Goal: Check status

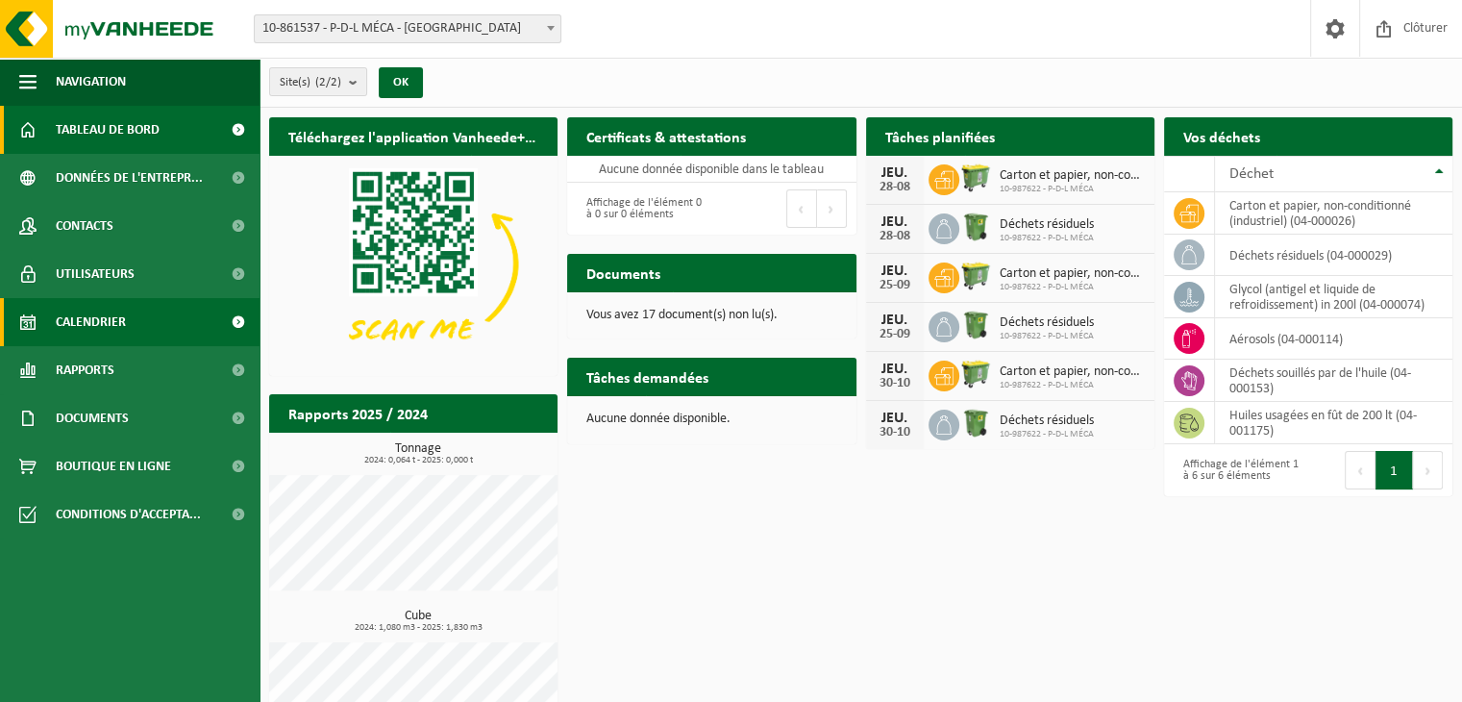
click at [153, 317] on link "Calendrier" at bounding box center [130, 322] width 260 height 48
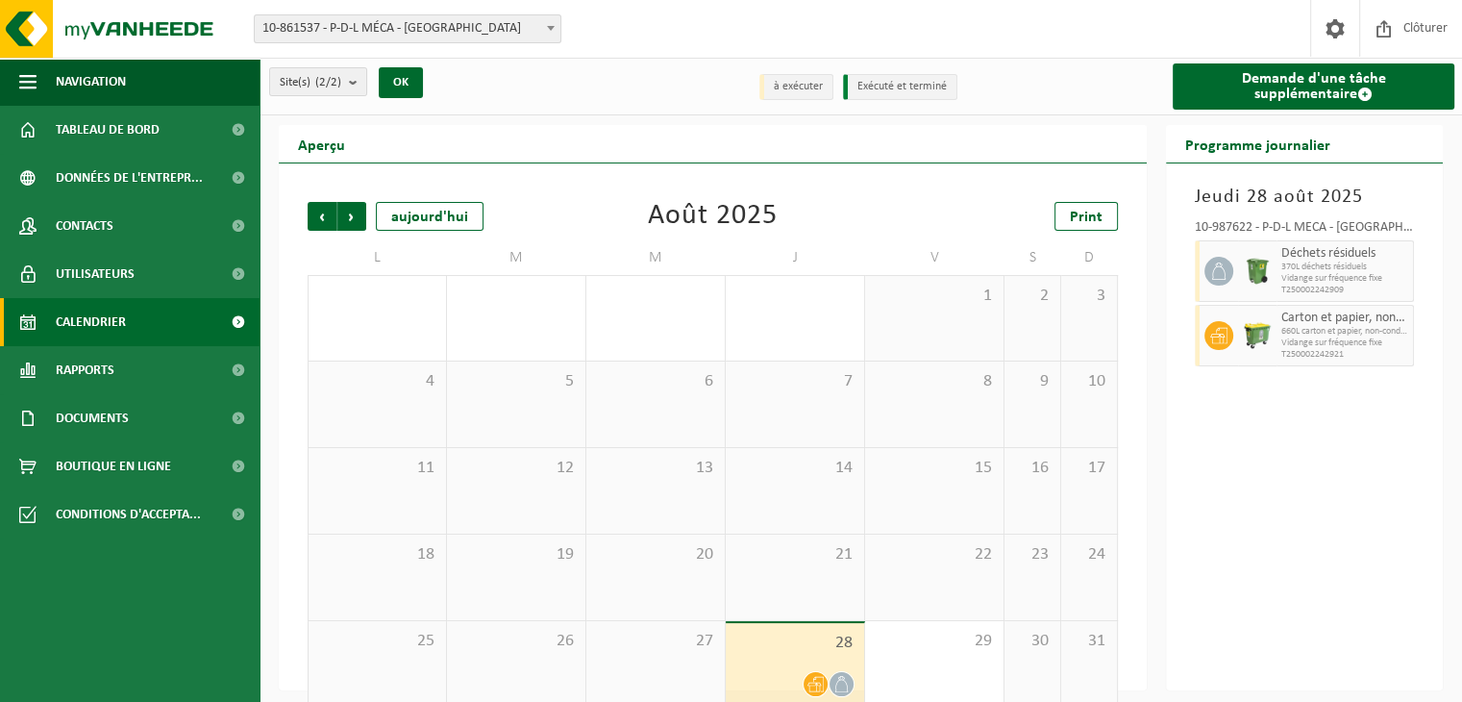
click at [818, 685] on icon at bounding box center [816, 684] width 16 height 15
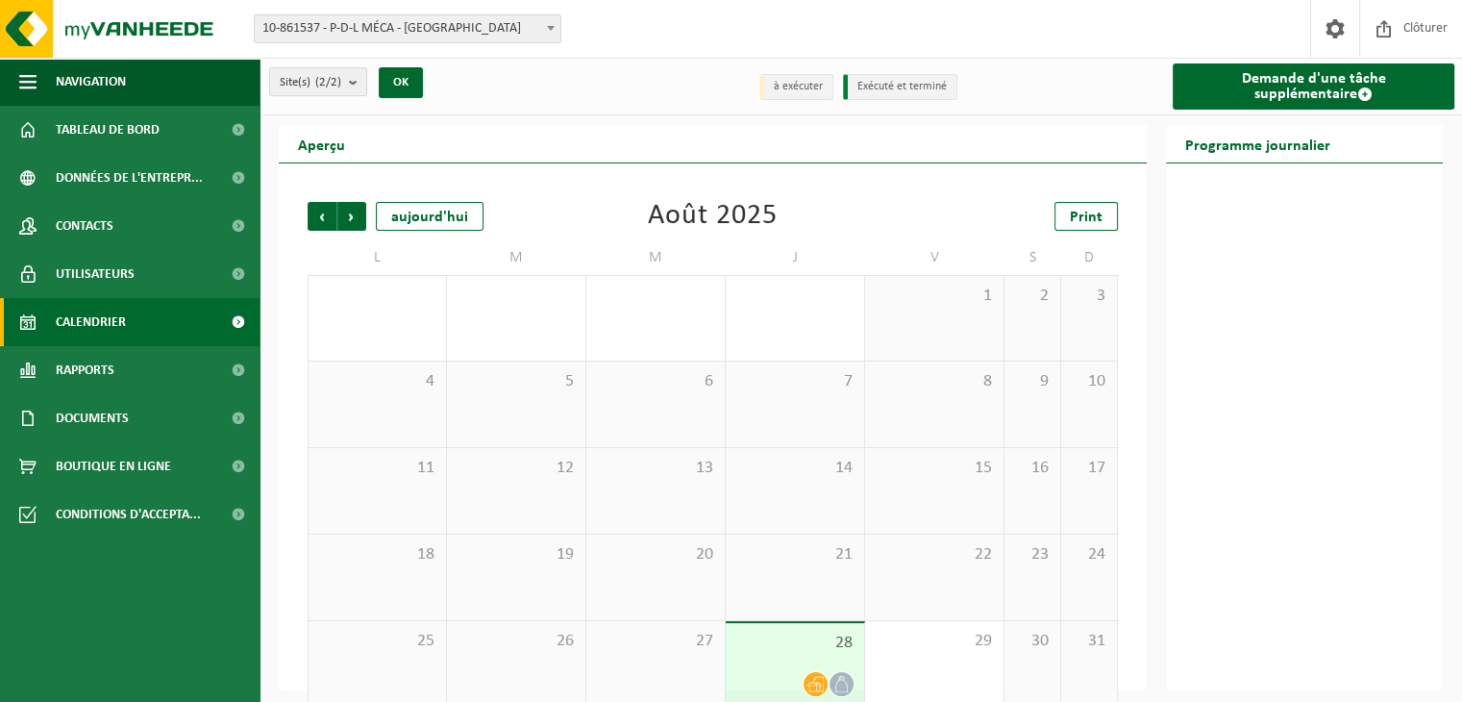
click at [840, 686] on icon at bounding box center [842, 684] width 16 height 16
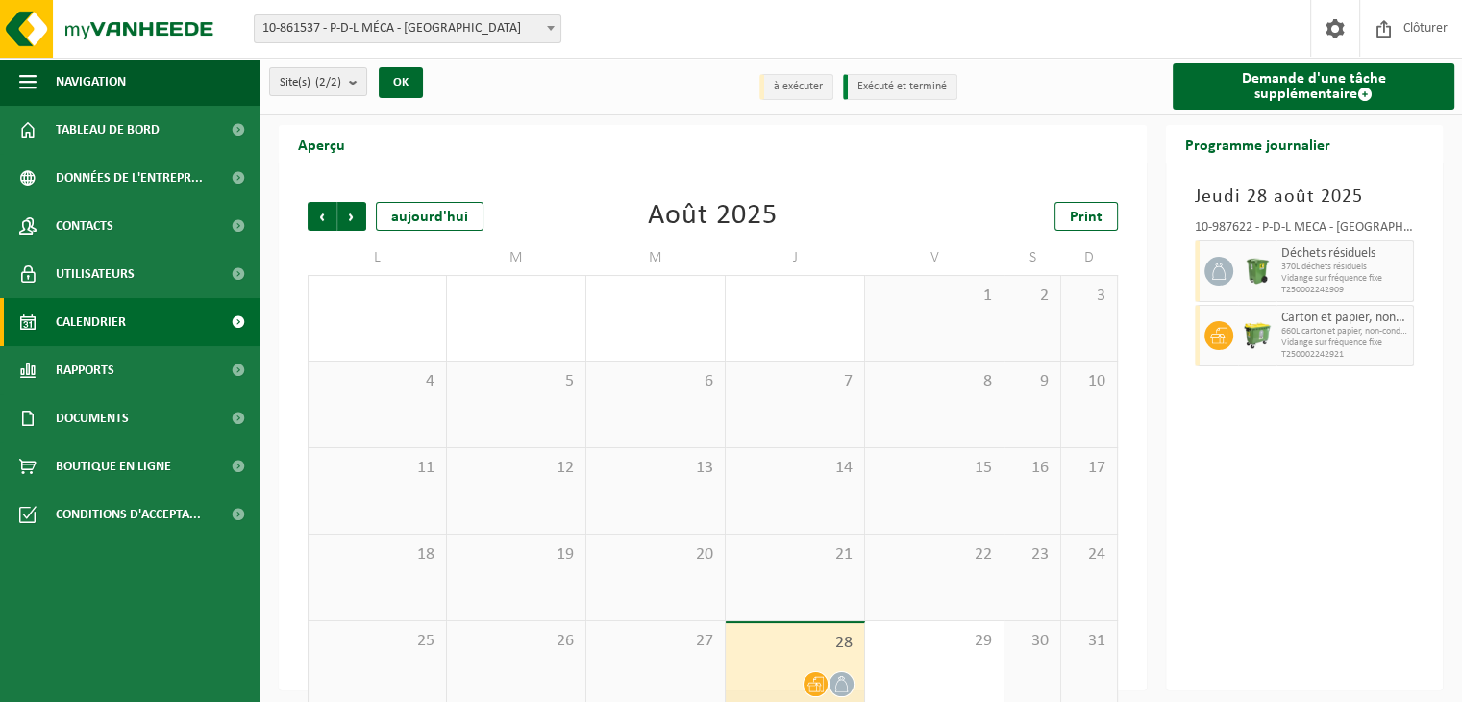
click at [1218, 277] on icon at bounding box center [1218, 270] width 17 height 17
click at [113, 125] on span "Tableau de bord" at bounding box center [108, 130] width 104 height 48
